Goal: Task Accomplishment & Management: Complete application form

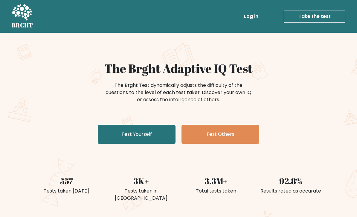
click at [161, 131] on link "Test Yourself" at bounding box center [137, 134] width 78 height 19
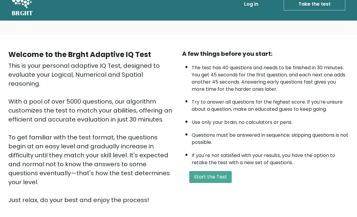
scroll to position [10, 0]
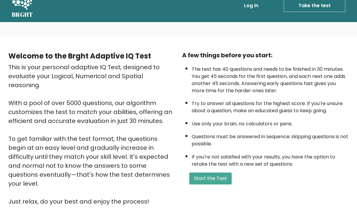
click at [227, 185] on button "Start the Test" at bounding box center [210, 179] width 42 height 12
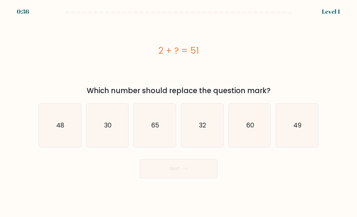
click at [298, 138] on icon "49" at bounding box center [297, 126] width 42 height 42
click at [179, 112] on input "f. 49" at bounding box center [178, 110] width 0 height 3
radio input "true"
click at [197, 178] on button "Next" at bounding box center [179, 168] width 78 height 19
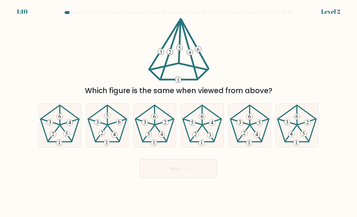
click at [108, 132] on 627 at bounding box center [113, 134] width 11 height 16
click at [178, 112] on input "b." at bounding box center [178, 110] width 0 height 3
radio input "true"
click at [181, 178] on button "Next" at bounding box center [179, 168] width 78 height 19
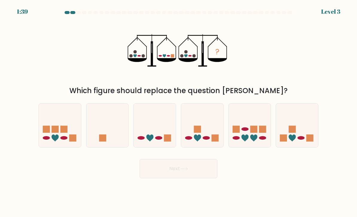
click at [158, 136] on icon at bounding box center [155, 125] width 42 height 35
click at [178, 112] on input "c." at bounding box center [178, 110] width 0 height 3
radio input "true"
click at [173, 178] on button "Next" at bounding box center [179, 168] width 78 height 19
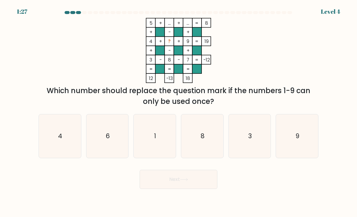
click at [104, 137] on icon "6" at bounding box center [107, 136] width 42 height 42
click at [178, 112] on input "b. 6" at bounding box center [178, 110] width 0 height 3
radio input "true"
click at [172, 189] on button "Next" at bounding box center [179, 179] width 78 height 19
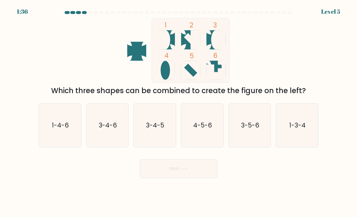
click at [300, 137] on icon "1-3-4" at bounding box center [297, 126] width 42 height 42
click at [179, 112] on input "f. 1-3-4" at bounding box center [178, 110] width 0 height 3
radio input "true"
click at [187, 171] on button "Next" at bounding box center [179, 168] width 78 height 19
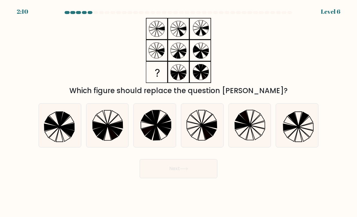
click at [204, 130] on icon at bounding box center [202, 126] width 42 height 42
click at [179, 112] on input "d." at bounding box center [178, 110] width 0 height 3
radio input "true"
click at [192, 172] on button "Next" at bounding box center [179, 168] width 78 height 19
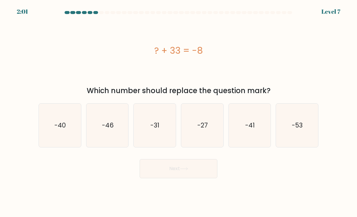
click at [259, 139] on icon "-41" at bounding box center [250, 126] width 42 height 42
click at [179, 112] on input "e. -41" at bounding box center [178, 110] width 0 height 3
radio input "true"
click at [188, 177] on button "Next" at bounding box center [179, 168] width 78 height 19
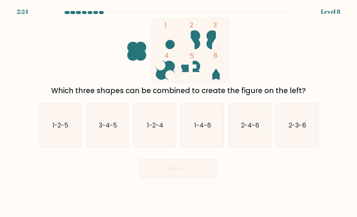
click at [298, 139] on icon "2-3-6" at bounding box center [297, 126] width 42 height 42
click at [179, 112] on input "f. 2-3-6" at bounding box center [178, 110] width 0 height 3
radio input "true"
click at [186, 171] on icon at bounding box center [184, 168] width 8 height 3
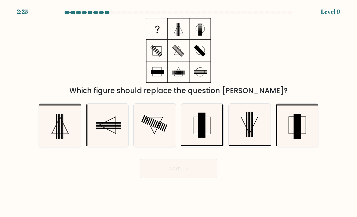
click at [296, 139] on rect at bounding box center [296, 126] width 7 height 25
click at [179, 112] on input "f." at bounding box center [178, 110] width 0 height 3
radio input "true"
click at [196, 175] on button "Next" at bounding box center [179, 168] width 78 height 19
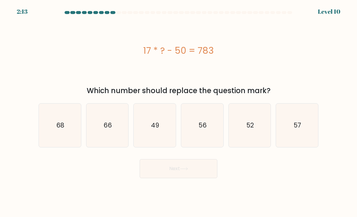
click at [149, 136] on icon "49" at bounding box center [155, 126] width 42 height 42
click at [178, 112] on input "c. 49" at bounding box center [178, 110] width 0 height 3
radio input "true"
click at [105, 141] on icon "66" at bounding box center [107, 126] width 42 height 42
click at [178, 112] on input "b. 66" at bounding box center [178, 110] width 0 height 3
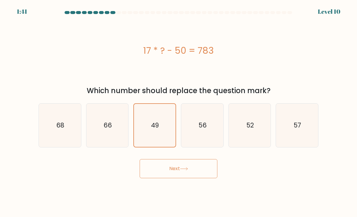
radio input "true"
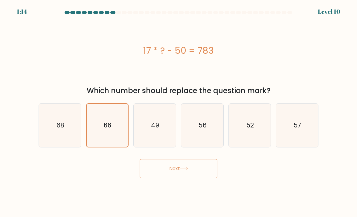
click at [165, 176] on button "Next" at bounding box center [179, 168] width 78 height 19
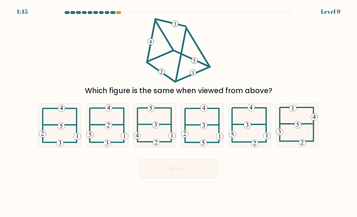
click at [151, 132] on icon at bounding box center [155, 126] width 42 height 42
click at [178, 112] on input "c." at bounding box center [178, 110] width 0 height 3
radio input "true"
click at [174, 178] on button "Next" at bounding box center [179, 168] width 78 height 19
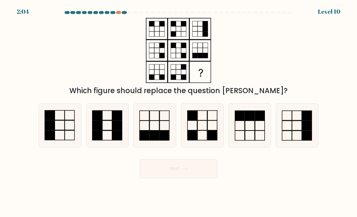
click at [59, 131] on icon at bounding box center [60, 126] width 42 height 42
click at [178, 112] on input "a." at bounding box center [178, 110] width 0 height 3
radio input "true"
click at [174, 171] on button "Next" at bounding box center [179, 168] width 78 height 19
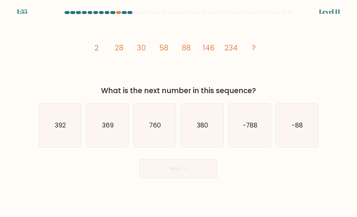
click at [200, 130] on text "380" at bounding box center [202, 125] width 11 height 9
click at [179, 112] on input "d. 380" at bounding box center [178, 110] width 0 height 3
radio input "true"
click at [188, 177] on button "Next" at bounding box center [179, 168] width 78 height 19
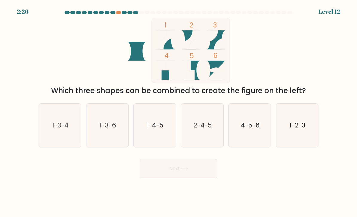
click at [59, 130] on text "1-3-4" at bounding box center [60, 125] width 16 height 9
click at [178, 112] on input "a. 1-3-4" at bounding box center [178, 110] width 0 height 3
radio input "true"
click at [305, 130] on text "1-2-3" at bounding box center [298, 125] width 16 height 9
click at [179, 112] on input "f. 1-2-3" at bounding box center [178, 110] width 0 height 3
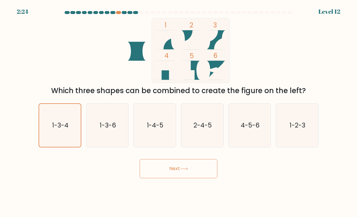
radio input "true"
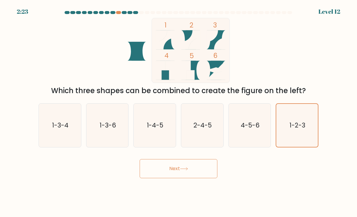
click at [192, 173] on button "Next" at bounding box center [179, 168] width 78 height 19
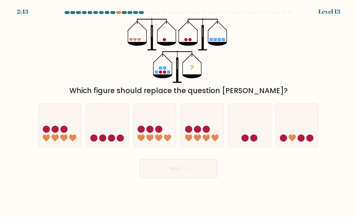
click at [102, 128] on icon at bounding box center [107, 125] width 42 height 35
click at [178, 112] on input "b." at bounding box center [178, 110] width 0 height 3
radio input "true"
click at [187, 173] on button "Next" at bounding box center [179, 168] width 78 height 19
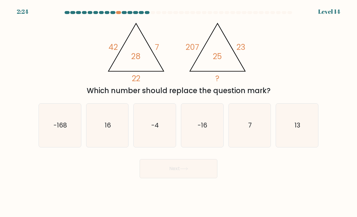
click at [112, 143] on icon "16" at bounding box center [107, 126] width 42 height 42
click at [178, 112] on input "b. 16" at bounding box center [178, 110] width 0 height 3
radio input "true"
click at [167, 178] on button "Next" at bounding box center [179, 168] width 78 height 19
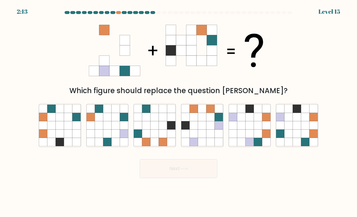
click at [297, 130] on icon at bounding box center [297, 125] width 8 height 8
click at [179, 112] on input "f." at bounding box center [178, 110] width 0 height 3
radio input "true"
click at [182, 169] on button "Next" at bounding box center [179, 168] width 78 height 19
